Goal: Information Seeking & Learning: Learn about a topic

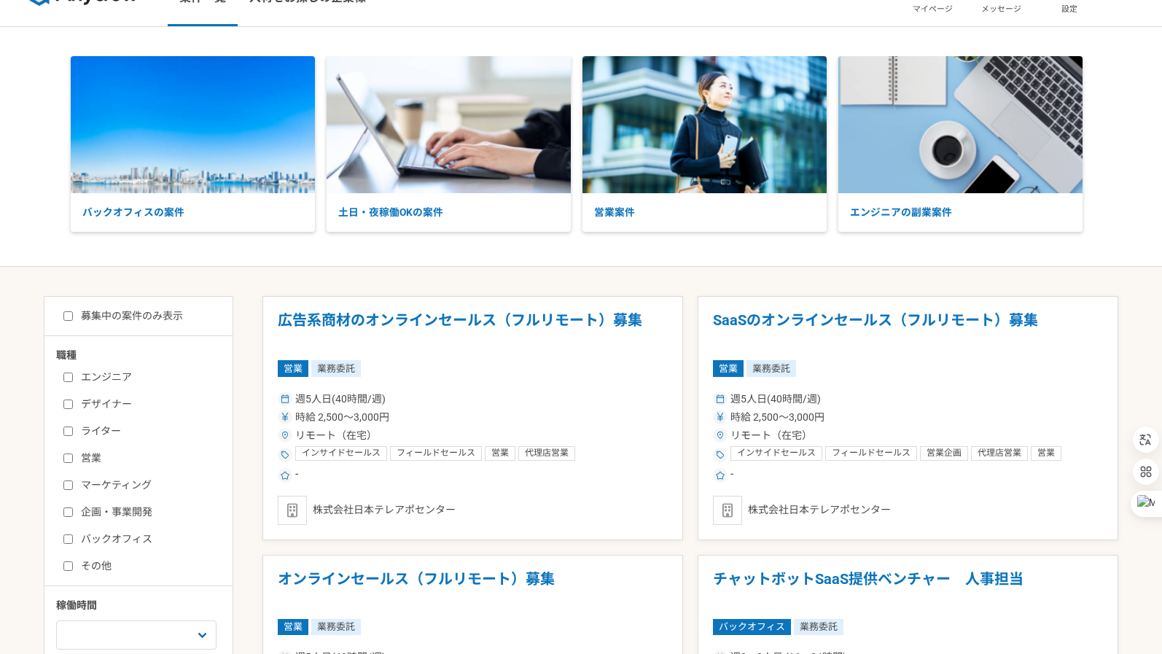
scroll to position [235, 0]
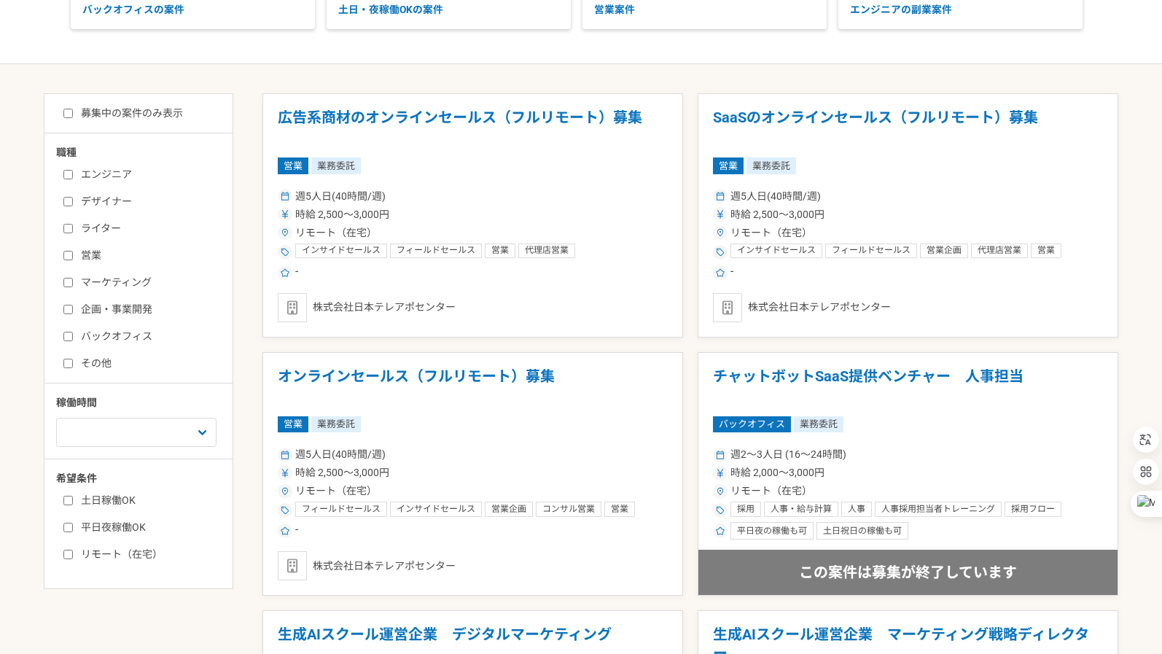
click at [63, 178] on input "エンジニア" at bounding box center [67, 174] width 9 height 9
checkbox input "true"
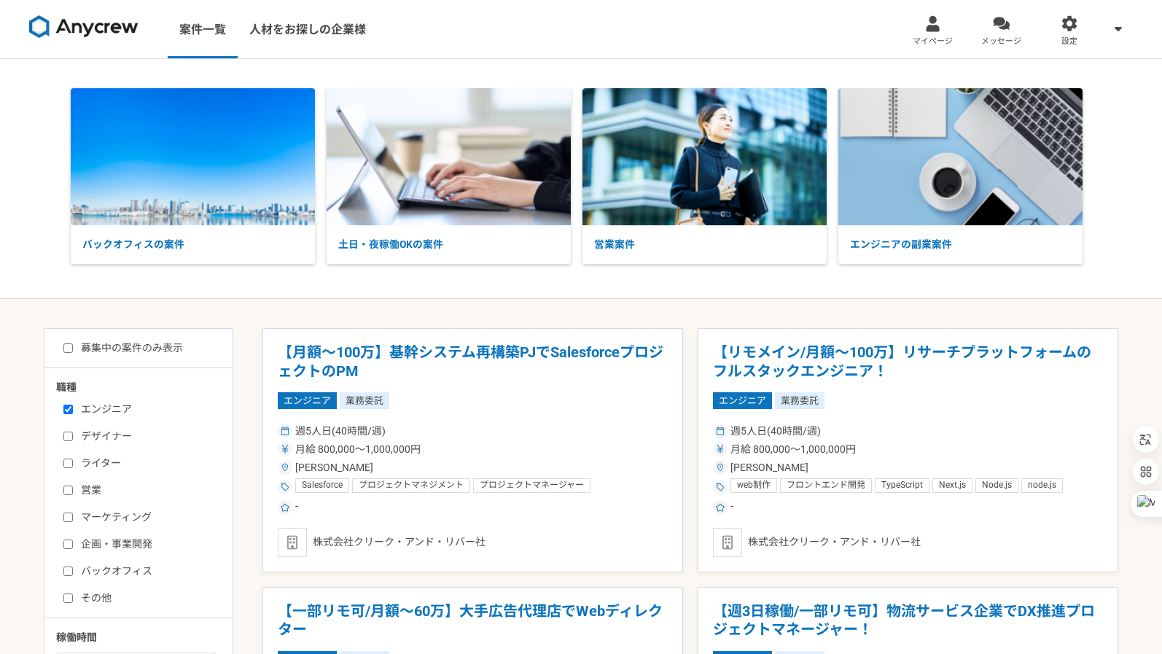
click at [63, 433] on input "デザイナー" at bounding box center [67, 436] width 9 height 9
checkbox input "true"
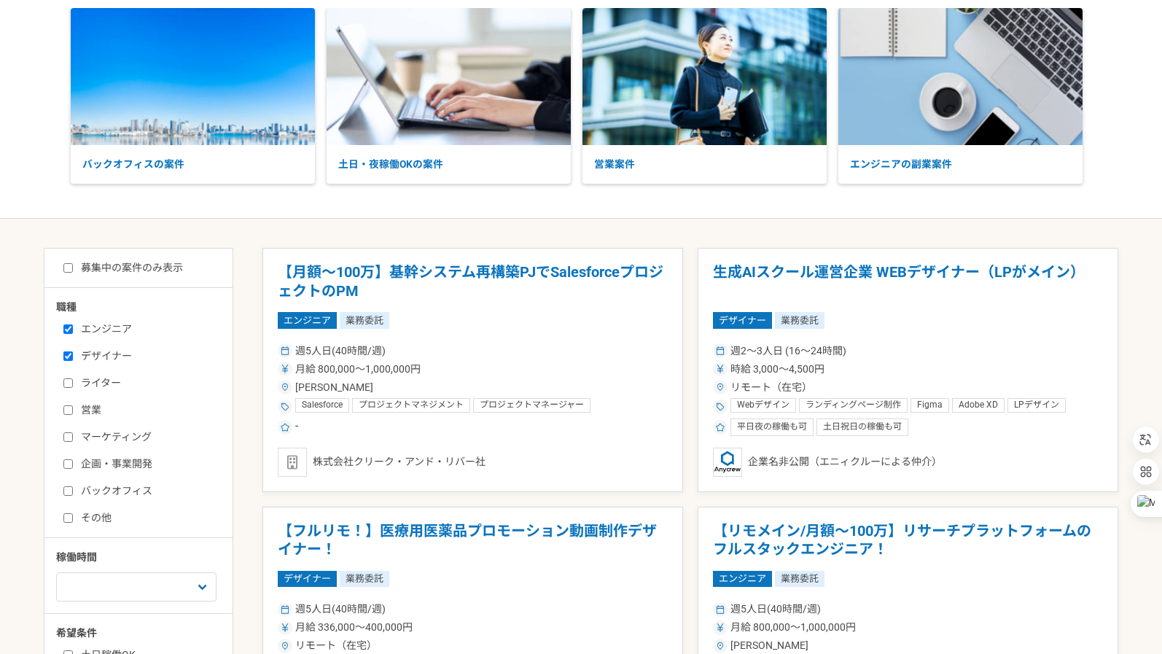
scroll to position [131, 0]
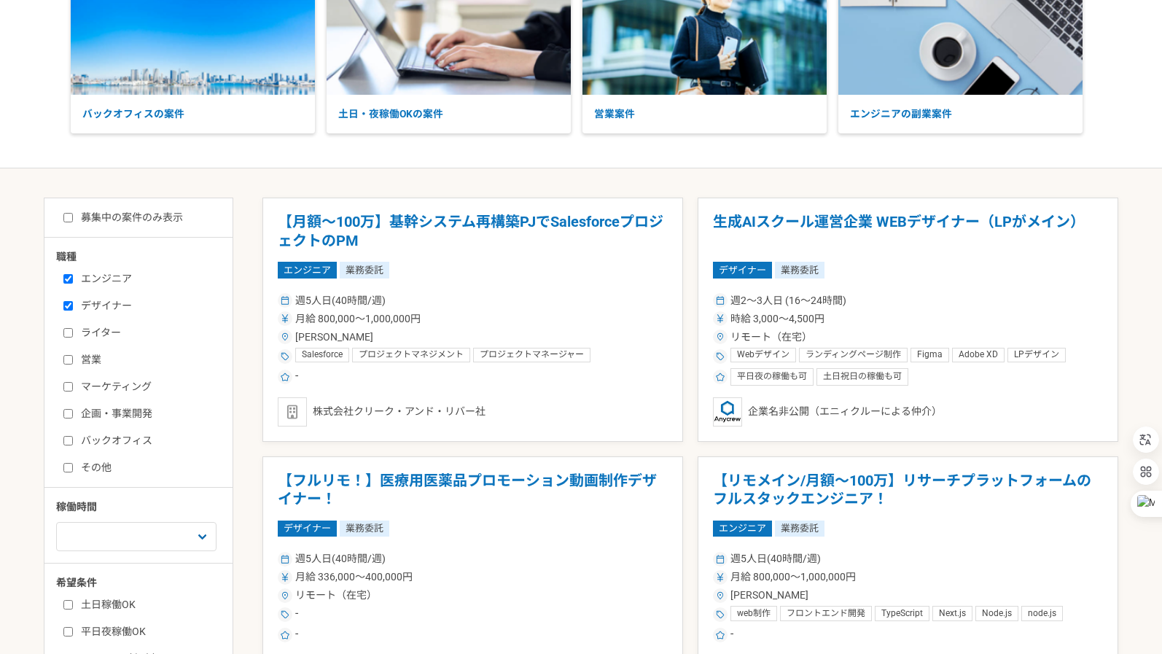
click at [66, 384] on input "マーケティング" at bounding box center [67, 386] width 9 height 9
checkbox input "true"
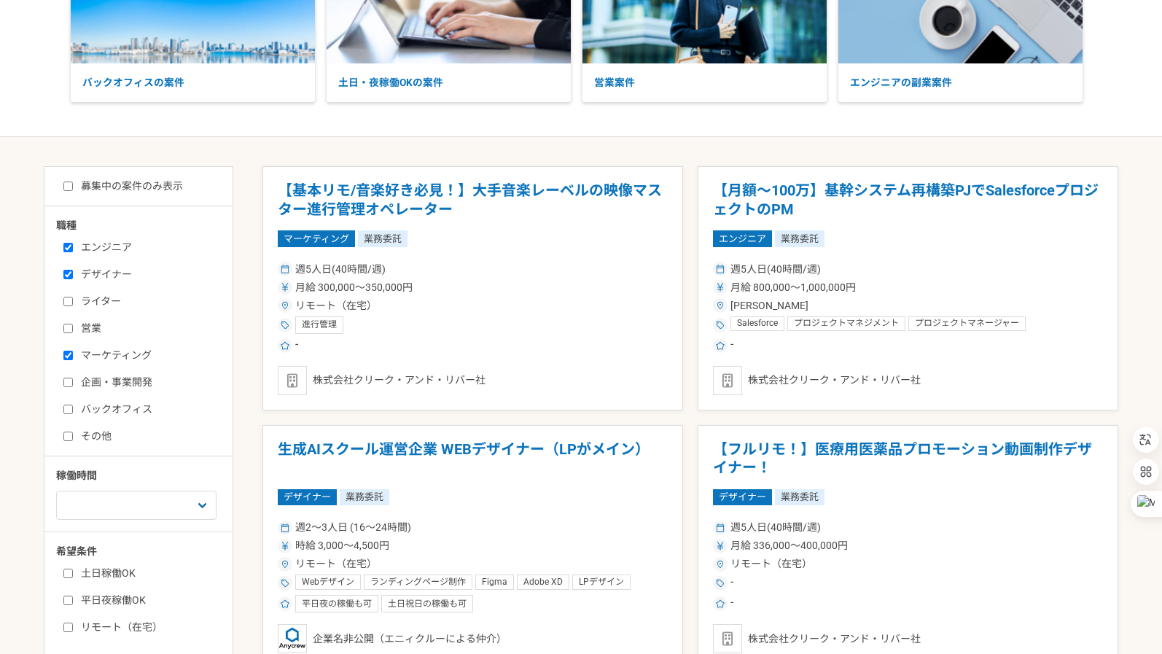
scroll to position [168, 0]
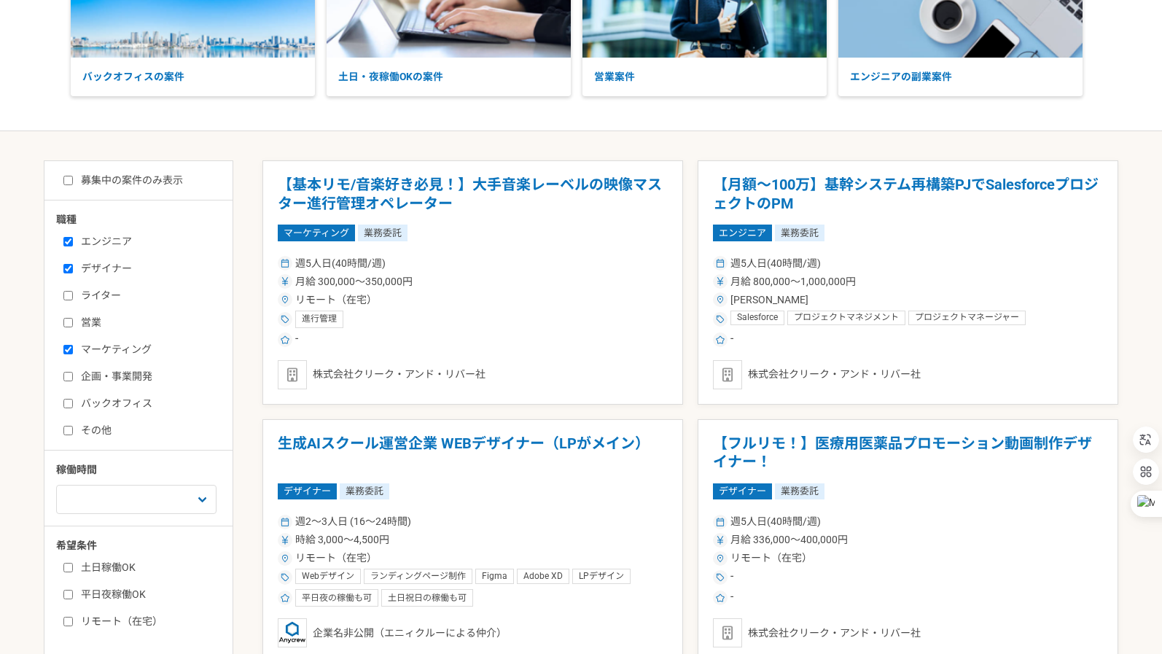
click at [68, 405] on input "バックオフィス" at bounding box center [67, 403] width 9 height 9
checkbox input "true"
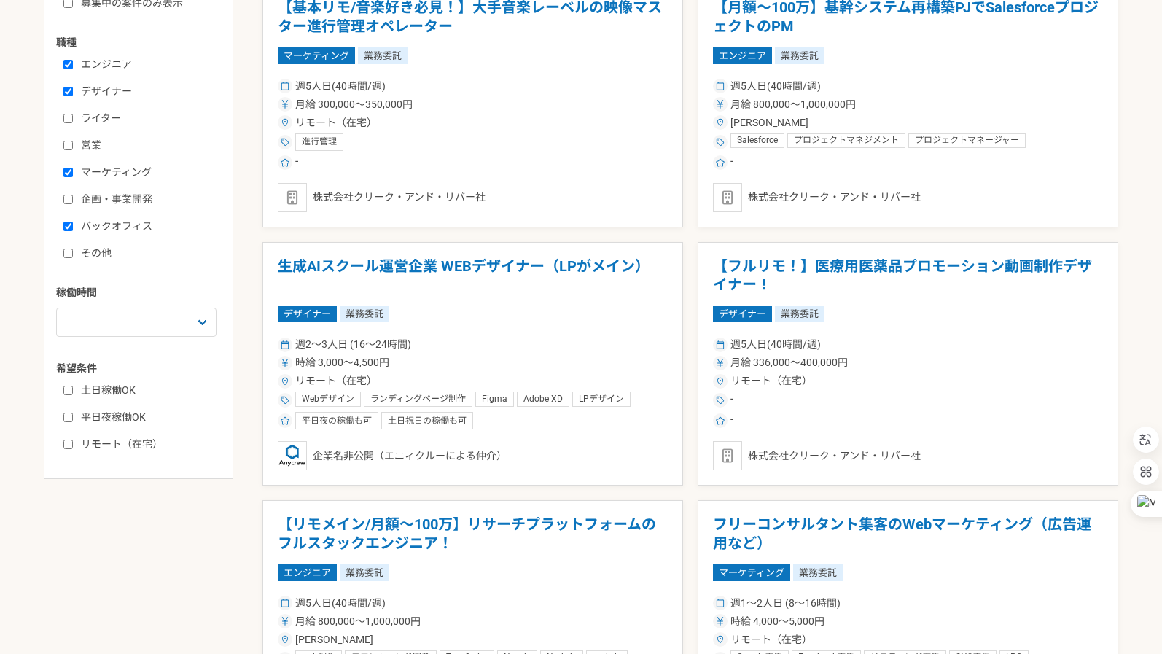
scroll to position [346, 0]
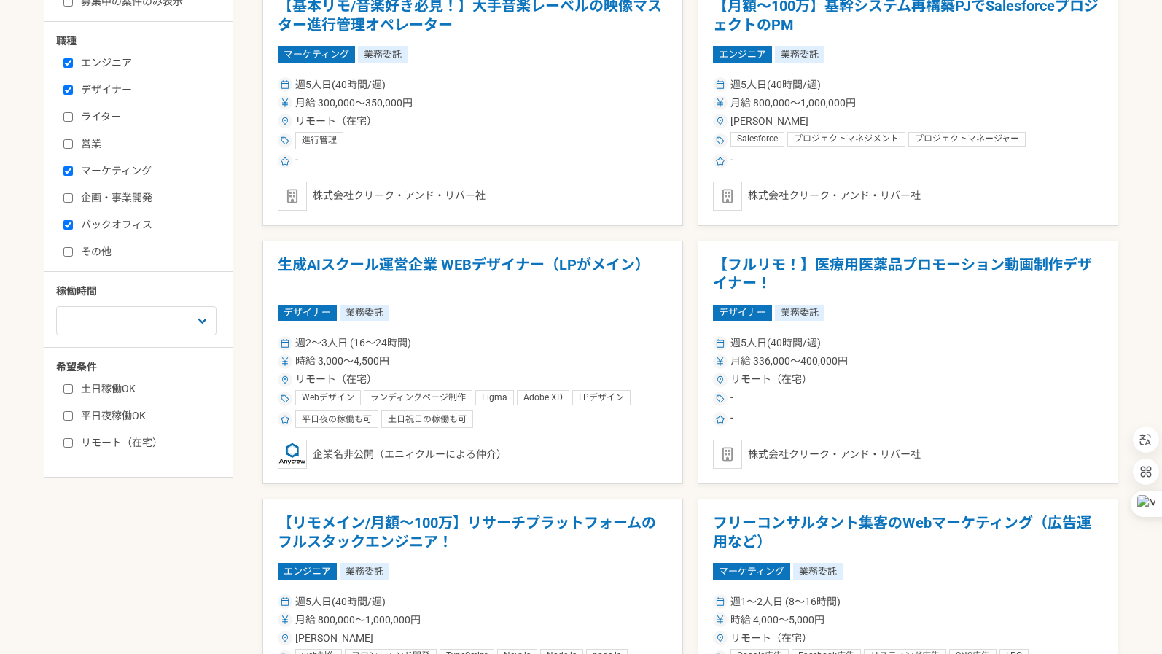
click at [64, 442] on input "リモート（在宅）" at bounding box center [67, 442] width 9 height 9
checkbox input "true"
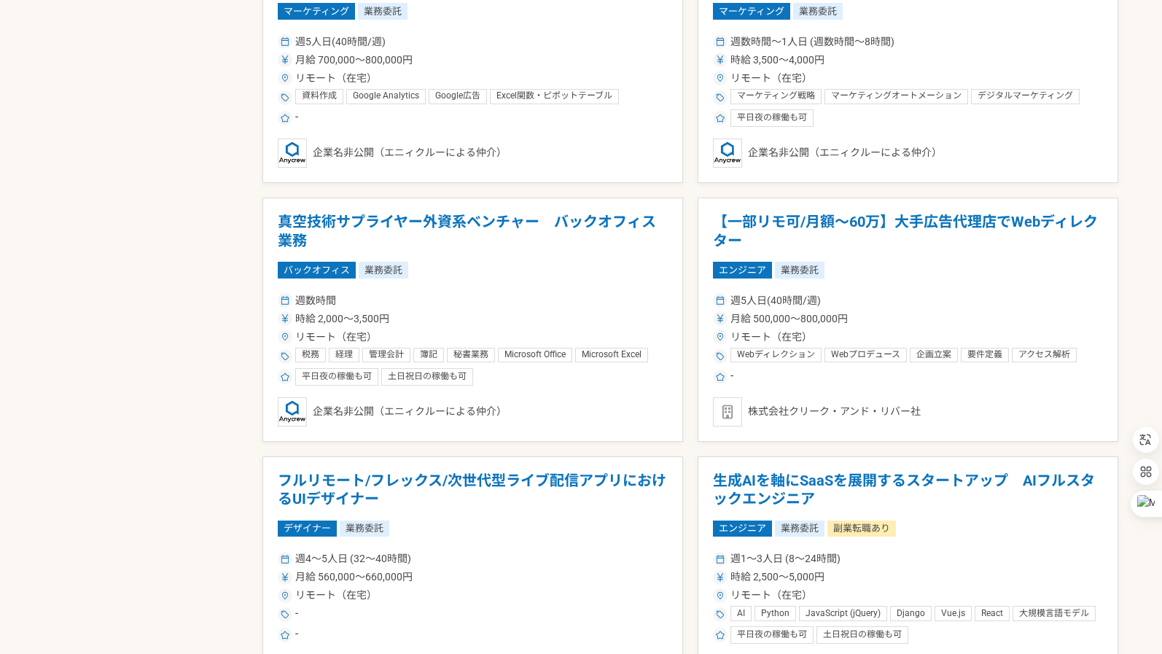
scroll to position [1084, 0]
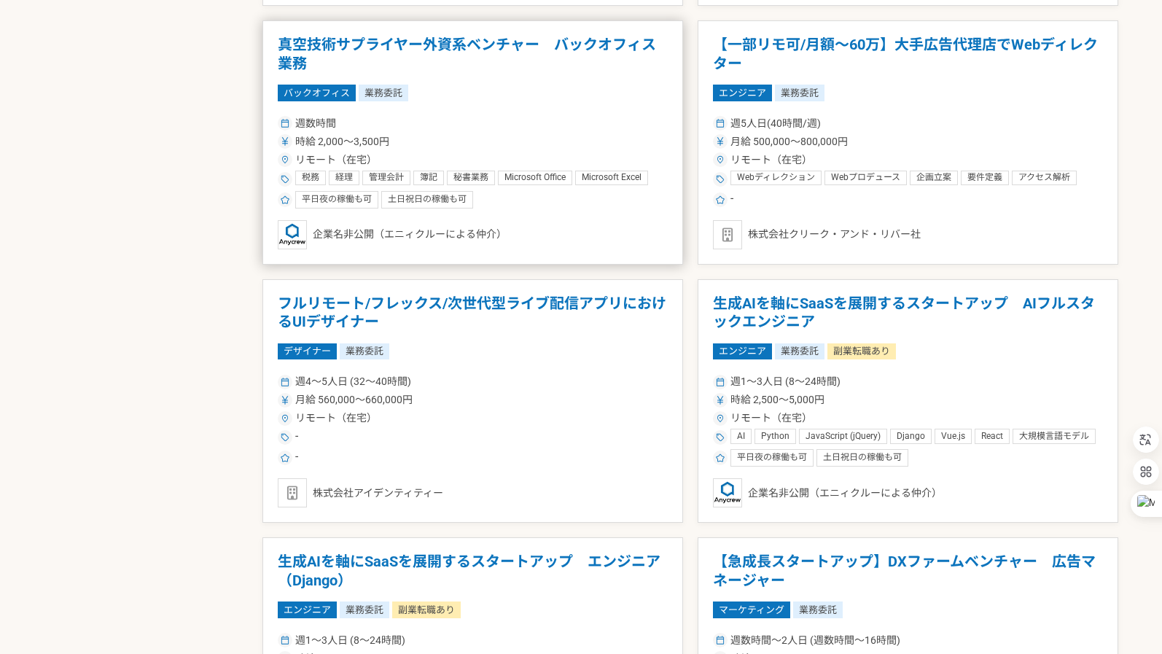
click at [507, 39] on h1 "真空技術サプライヤー外資系ベンチャー　バックオフィス業務" at bounding box center [473, 54] width 390 height 37
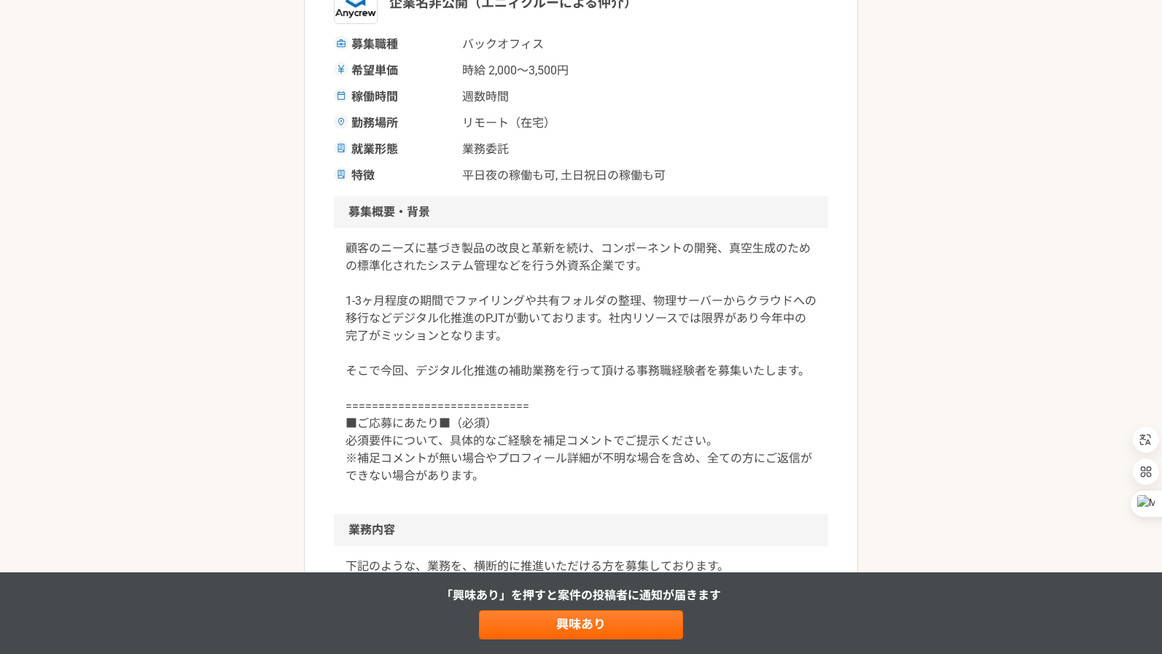
scroll to position [240, 0]
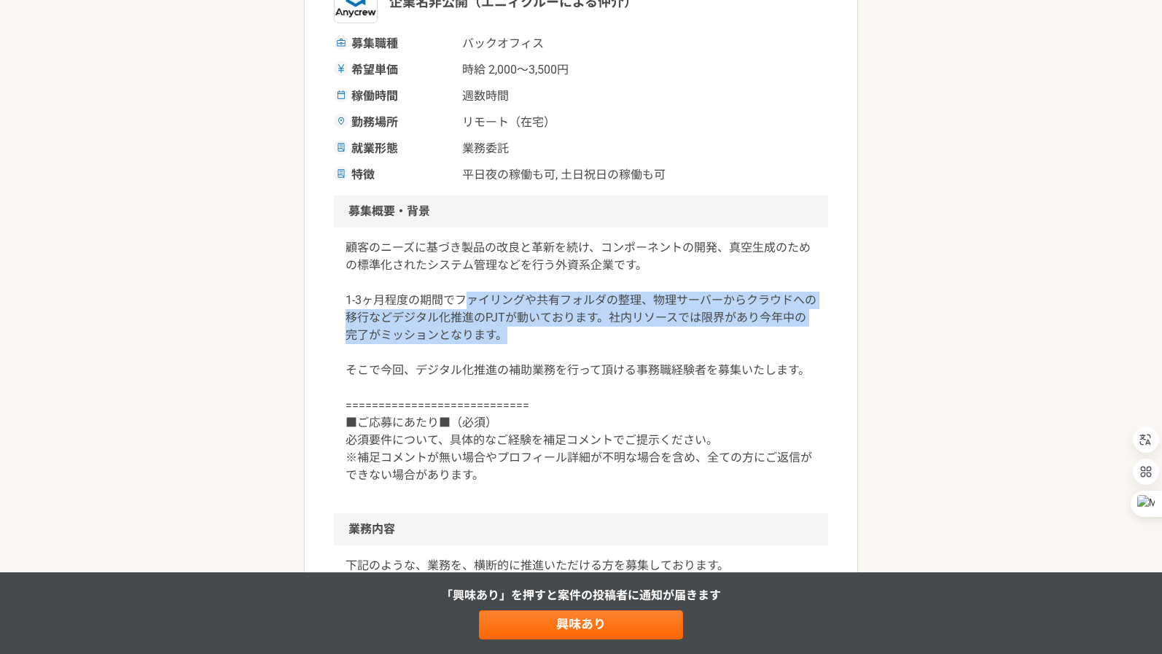
drag, startPoint x: 470, startPoint y: 300, endPoint x: 577, endPoint y: 344, distance: 115.4
click at [577, 344] on p "顧客のニーズに基づき製品の改良と革新を続け、コンポーネントの開発、真空生成のための標準化されたシステム管理などを行う外資系企業です。 1-3ヶ月程度の期間でフ…" at bounding box center [581, 361] width 471 height 245
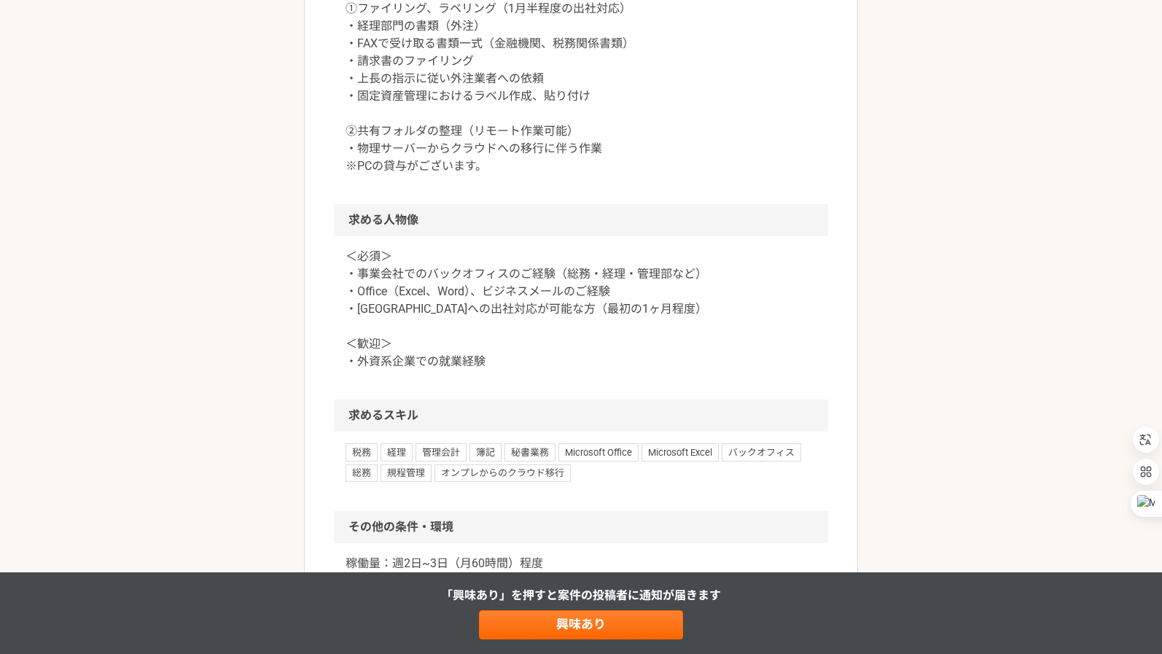
scroll to position [858, 0]
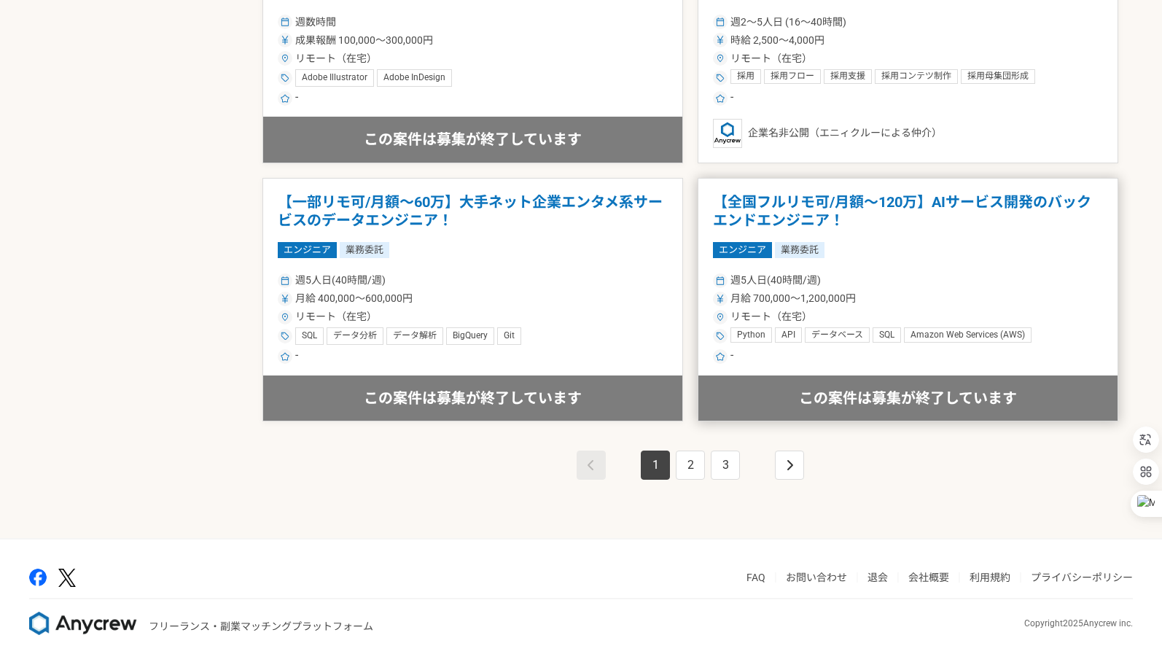
scroll to position [2489, 0]
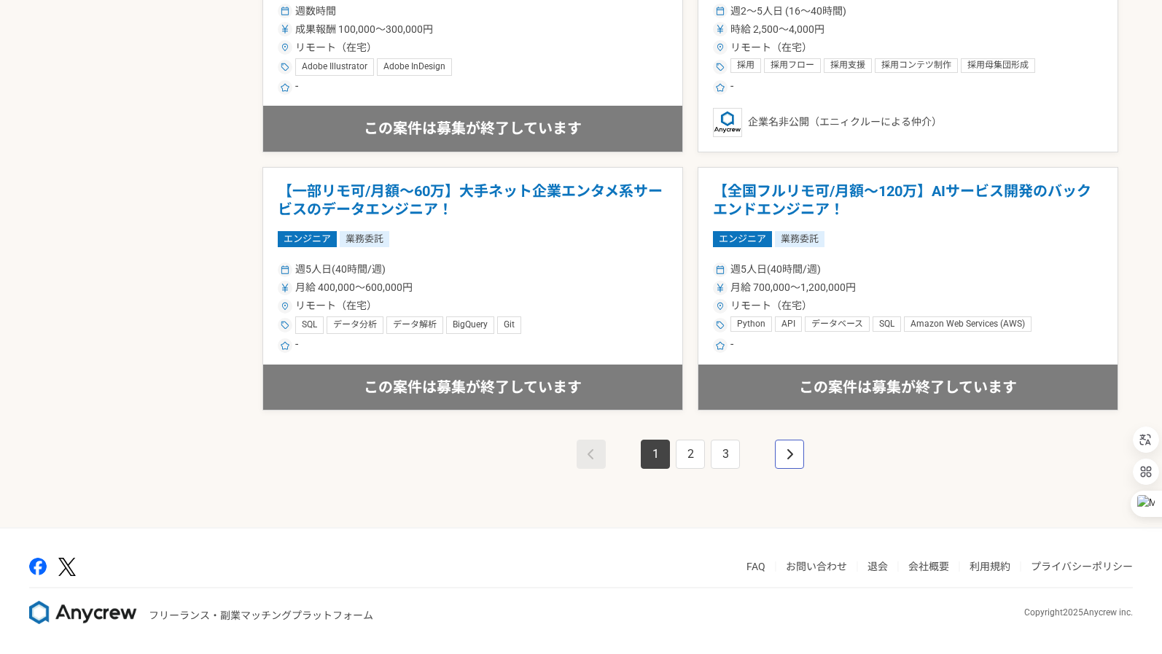
click at [781, 455] on link "pagination" at bounding box center [789, 454] width 29 height 29
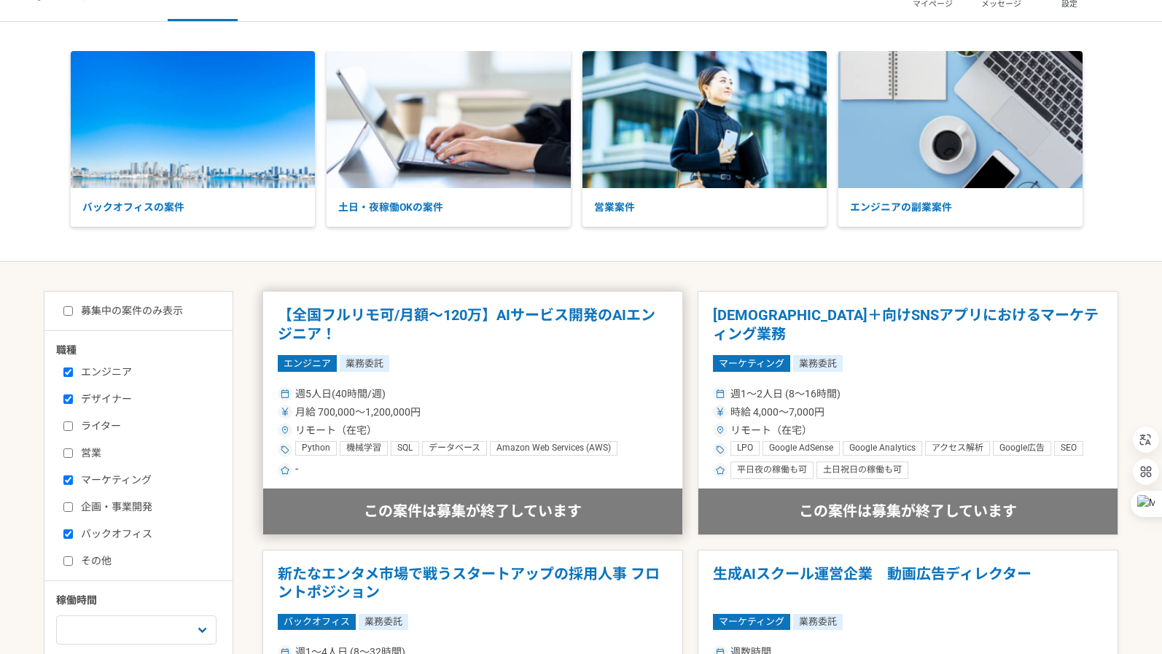
scroll to position [40, 0]
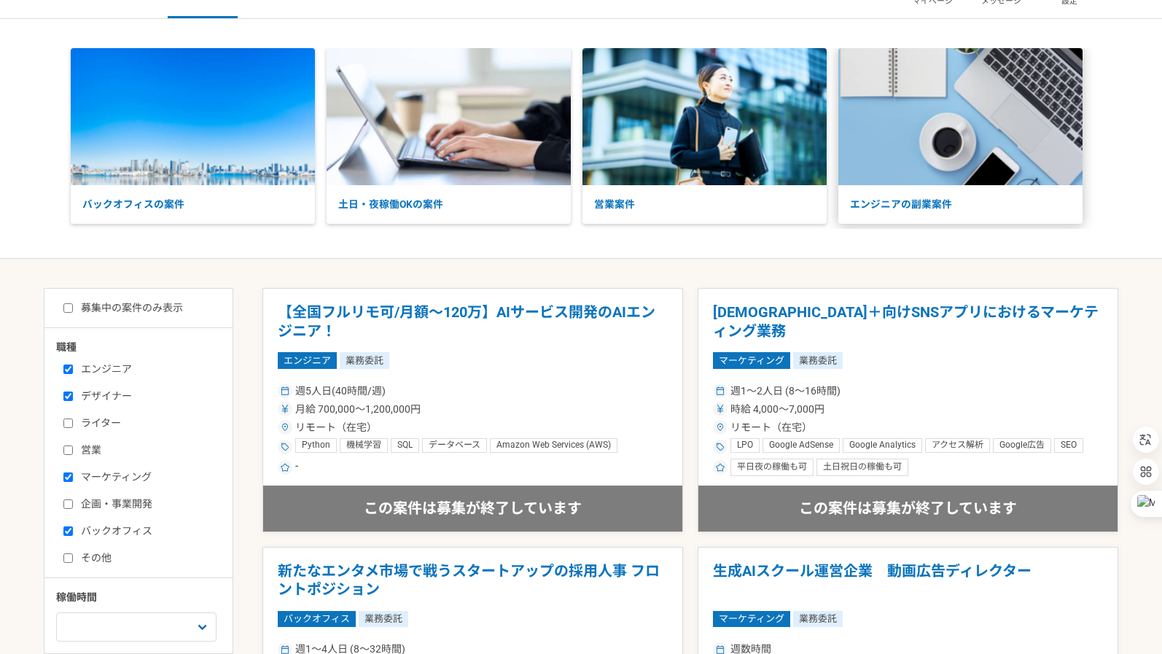
click at [936, 206] on p "エンジニアの副業案件" at bounding box center [961, 204] width 244 height 39
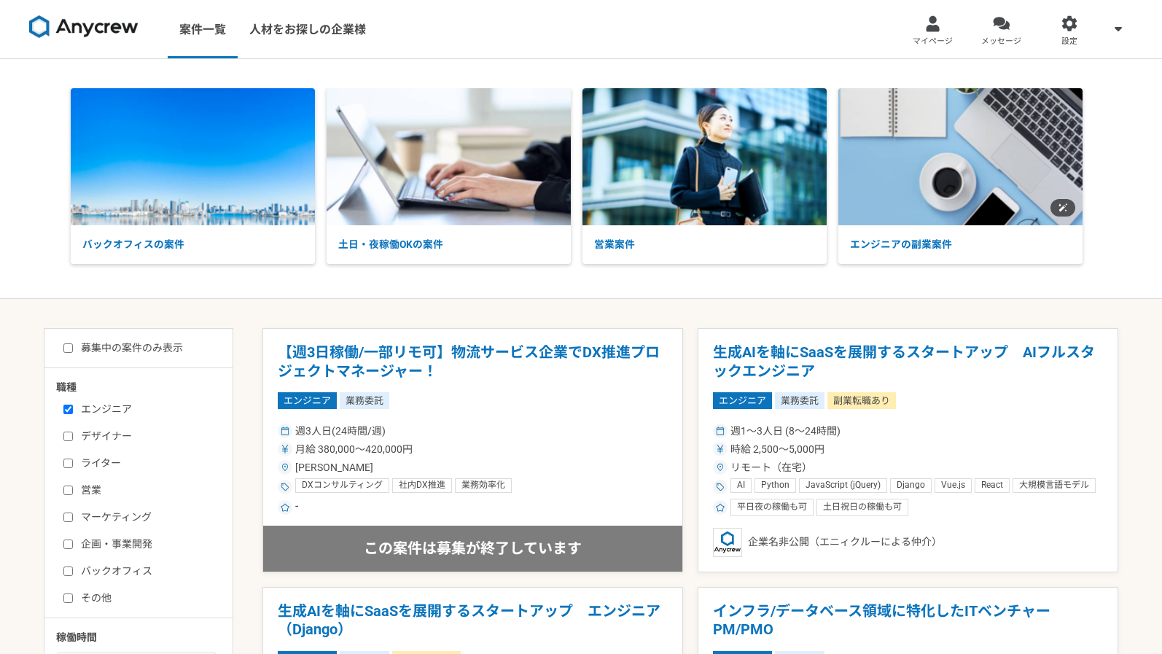
select select "3"
click at [173, 190] on img at bounding box center [193, 156] width 244 height 137
